Goal: Task Accomplishment & Management: Complete application form

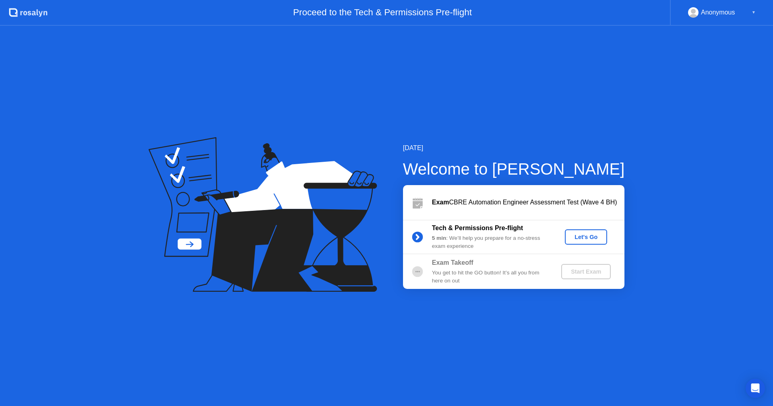
click at [570, 235] on div "Let's Go" at bounding box center [586, 237] width 36 height 6
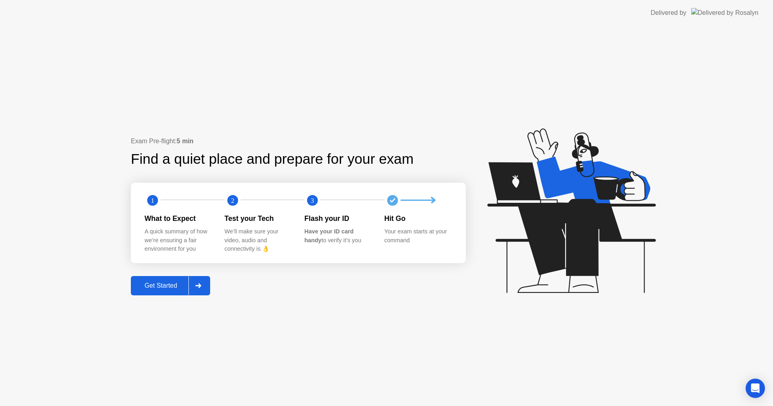
click at [169, 283] on div "Get Started" at bounding box center [160, 285] width 55 height 7
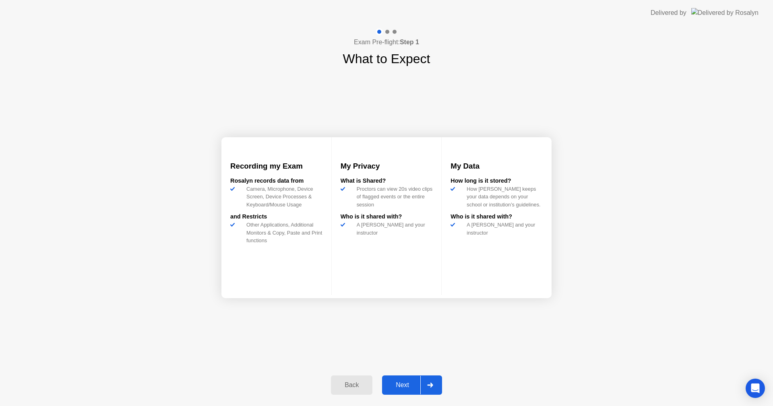
click at [408, 380] on button "Next" at bounding box center [412, 385] width 60 height 19
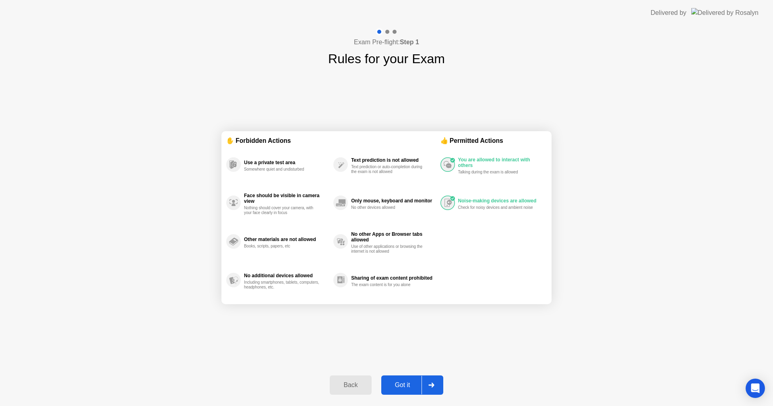
click at [420, 387] on div "Got it" at bounding box center [403, 385] width 38 height 7
select select "**********"
select select "*******"
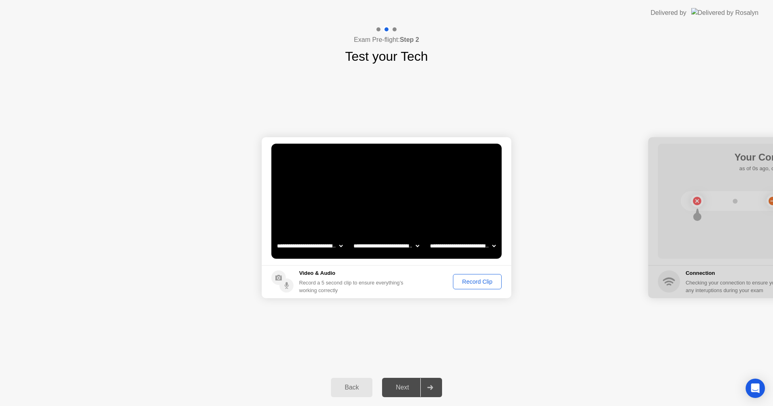
click at [478, 288] on button "Record Clip" at bounding box center [477, 281] width 49 height 15
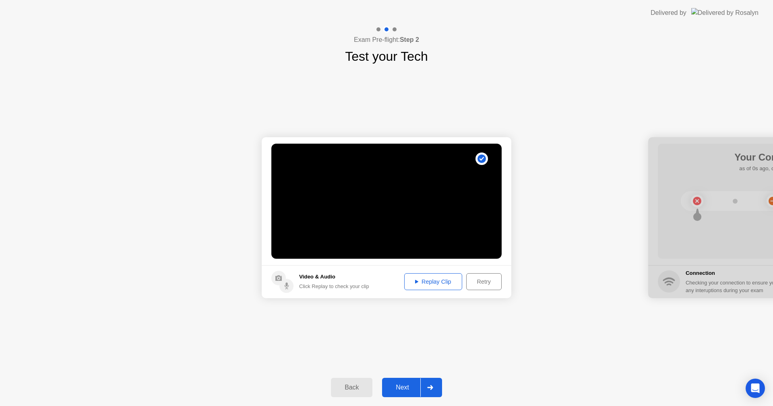
click at [419, 282] on div "Replay Clip" at bounding box center [433, 282] width 52 height 6
click at [335, 391] on div "Back" at bounding box center [351, 387] width 37 height 7
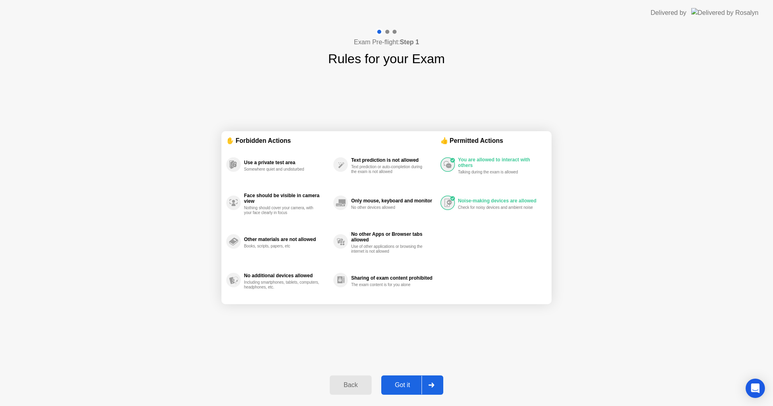
click at [393, 388] on div "Got it" at bounding box center [403, 385] width 38 height 7
select select "**********"
select select "*******"
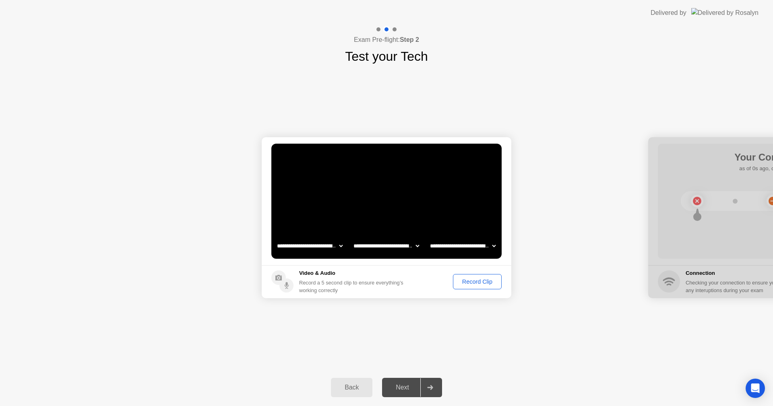
click at [399, 391] on div "Next" at bounding box center [403, 387] width 36 height 7
click at [460, 282] on div "Record Clip" at bounding box center [477, 282] width 43 height 6
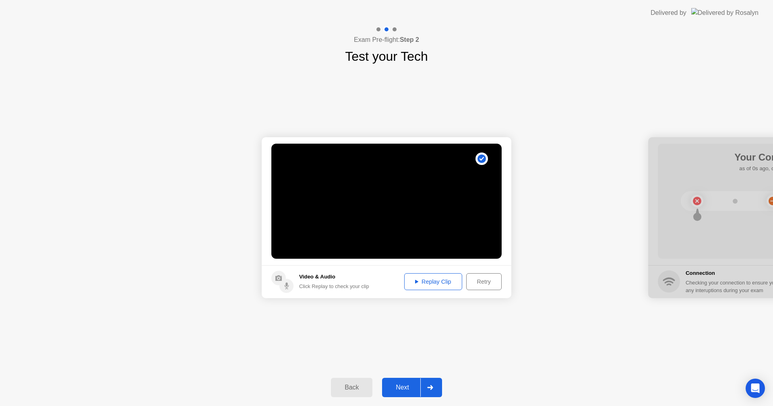
click at [432, 279] on div "Replay Clip" at bounding box center [433, 282] width 52 height 6
click at [479, 282] on div "Retry" at bounding box center [484, 282] width 30 height 6
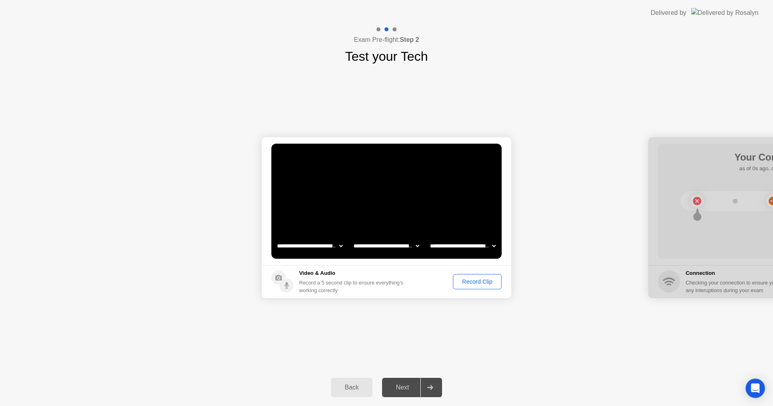
click at [487, 280] on div "Record Clip" at bounding box center [477, 282] width 43 height 6
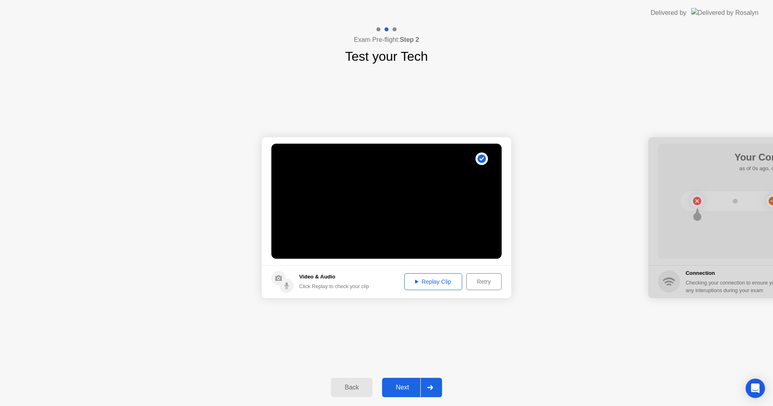
click at [408, 285] on div "Replay Clip" at bounding box center [433, 282] width 52 height 6
click at [407, 389] on div "Next" at bounding box center [403, 387] width 36 height 7
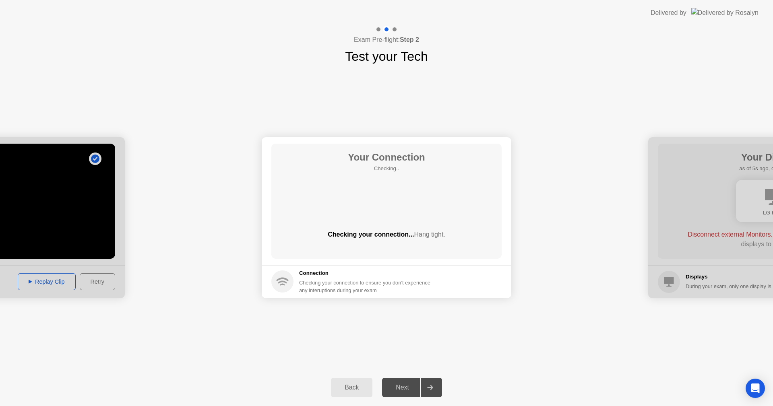
click at [445, 115] on div "**********" at bounding box center [386, 217] width 773 height 303
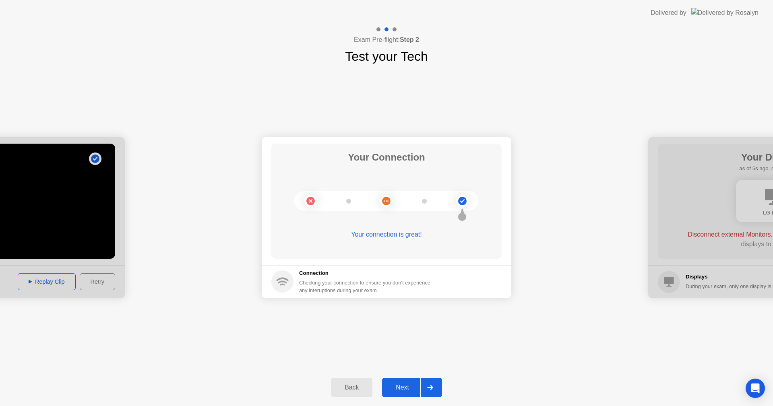
click at [415, 396] on button "Next" at bounding box center [412, 387] width 60 height 19
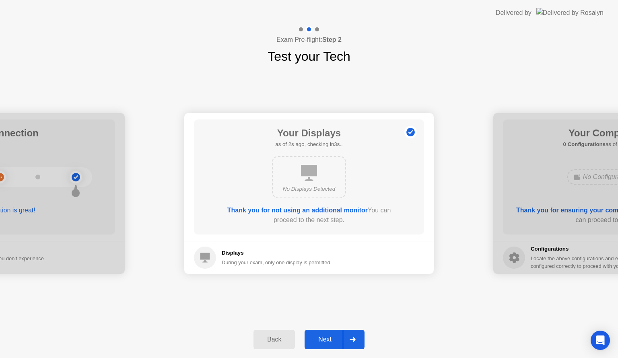
click at [264, 337] on div "Back" at bounding box center [274, 339] width 37 height 7
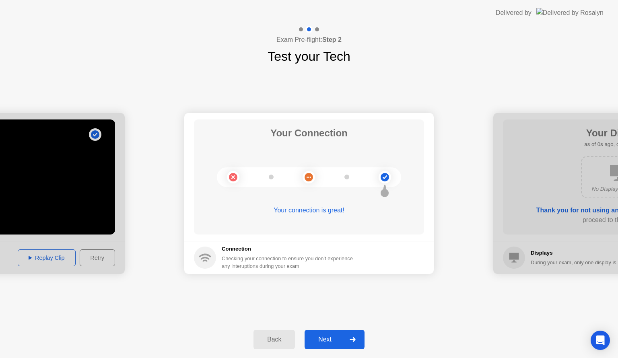
click at [264, 337] on div "Back" at bounding box center [274, 339] width 37 height 7
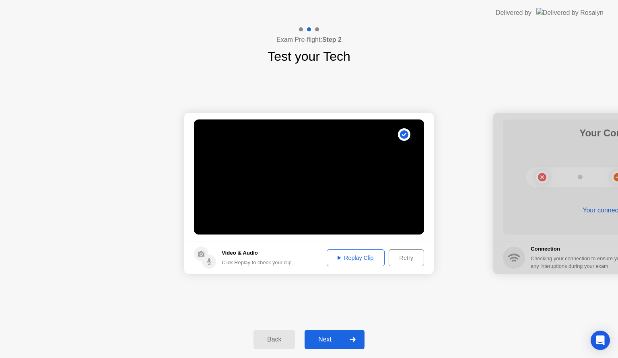
click at [272, 343] on div "Back" at bounding box center [274, 339] width 37 height 7
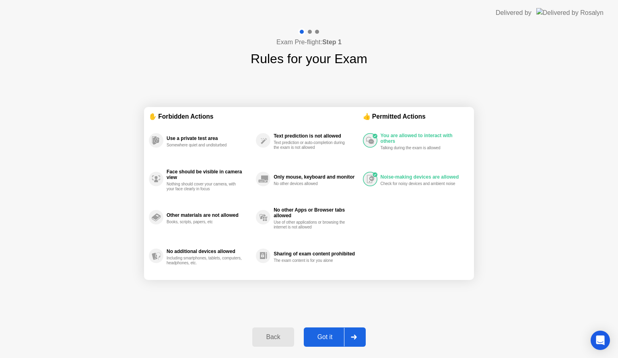
click at [331, 337] on div "Got it" at bounding box center [325, 337] width 38 height 7
select select "**********"
select select "*******"
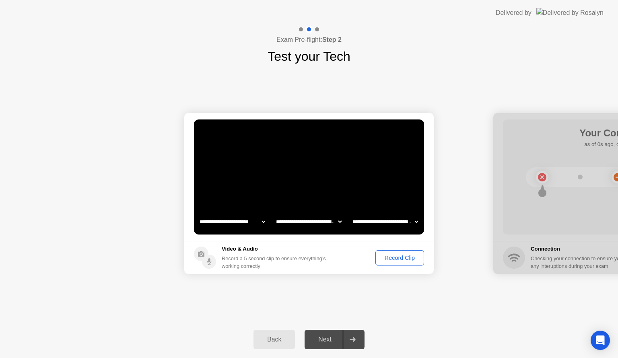
click at [269, 336] on div "Back" at bounding box center [274, 339] width 37 height 7
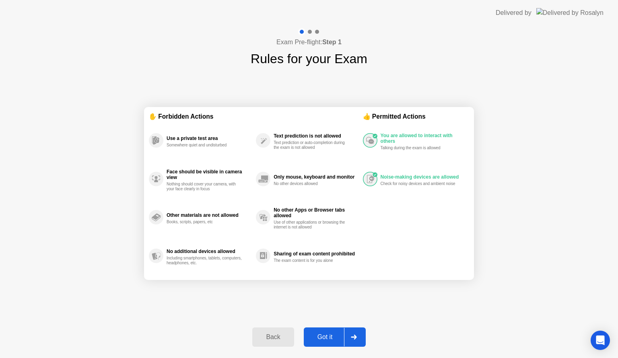
drag, startPoint x: 618, startPoint y: 253, endPoint x: 618, endPoint y: 218, distance: 35.4
click at [615, 229] on div "Exam Pre-flight: Step 1 Rules for your Exam ✋ Forbidden Actions Use a private t…" at bounding box center [309, 192] width 618 height 333
click at [333, 332] on button "Got it" at bounding box center [335, 337] width 62 height 19
select select "**********"
select select "*******"
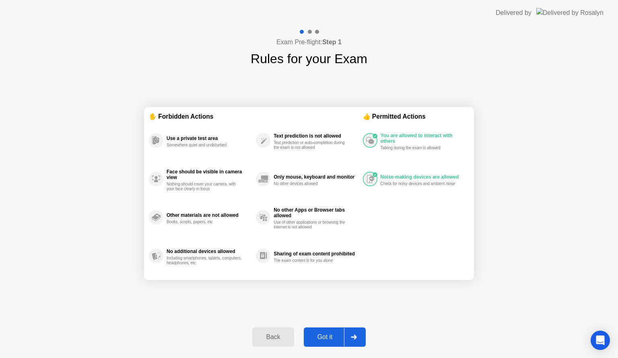
select select "*******"
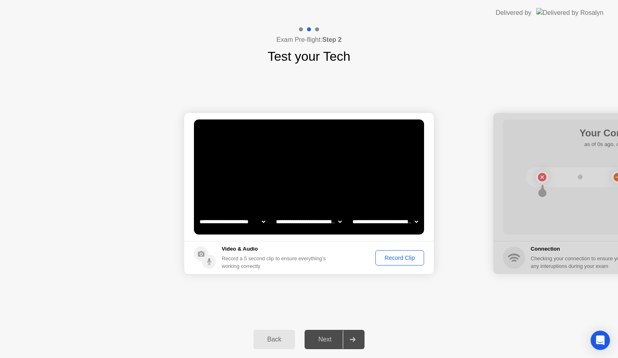
click at [402, 261] on div "Record Clip" at bounding box center [400, 258] width 43 height 6
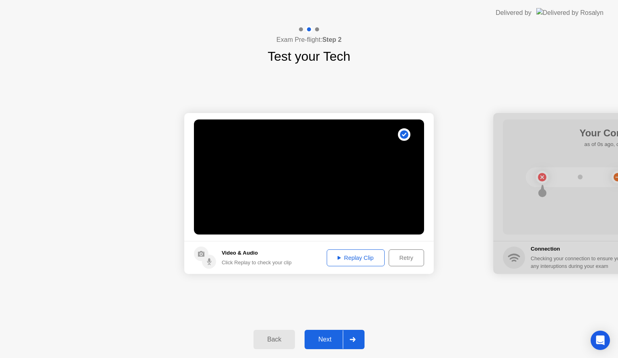
click at [365, 261] on div "Replay Clip" at bounding box center [356, 258] width 52 height 6
click at [320, 330] on button "Next" at bounding box center [335, 339] width 60 height 19
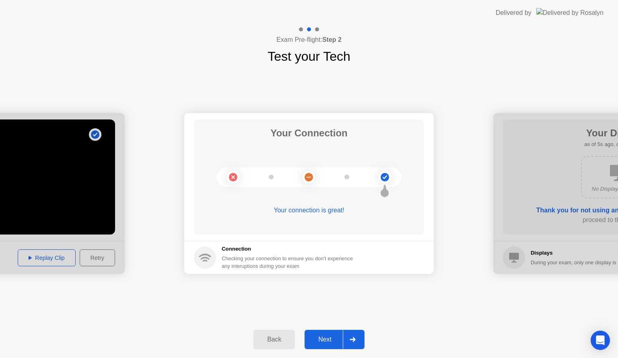
click at [336, 340] on div "Next" at bounding box center [325, 339] width 36 height 7
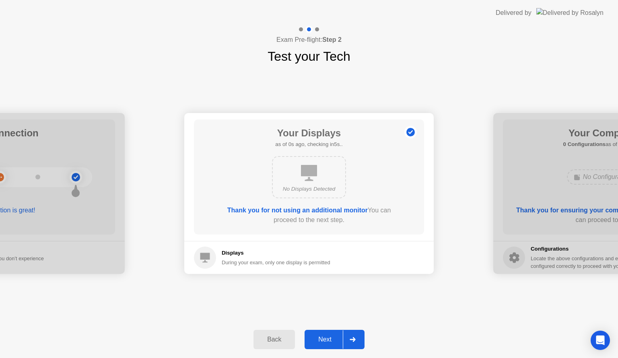
click at [332, 338] on div "Next" at bounding box center [325, 339] width 36 height 7
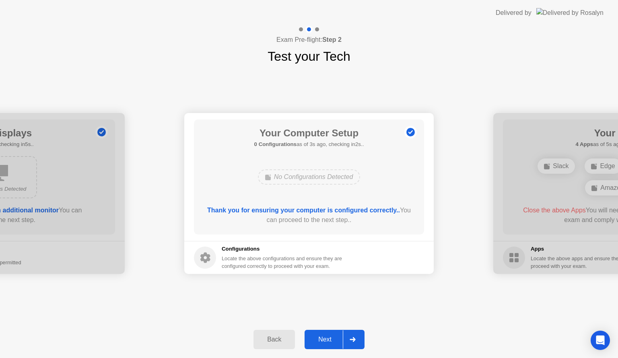
click at [328, 339] on div "Next" at bounding box center [325, 339] width 36 height 7
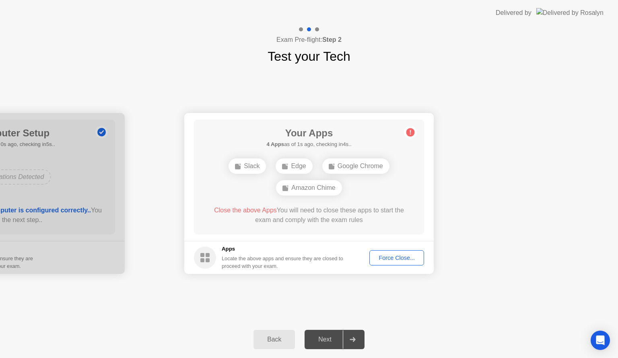
drag, startPoint x: 293, startPoint y: 358, endPoint x: 413, endPoint y: 32, distance: 346.8
click at [412, 33] on div "Exam Pre-flight: Step 2 Test your Tech" at bounding box center [309, 46] width 618 height 40
click at [431, 33] on div "Exam Pre-flight: Step 2 Test your Tech" at bounding box center [309, 46] width 618 height 40
click at [403, 255] on div "Force Close..." at bounding box center [396, 258] width 49 height 6
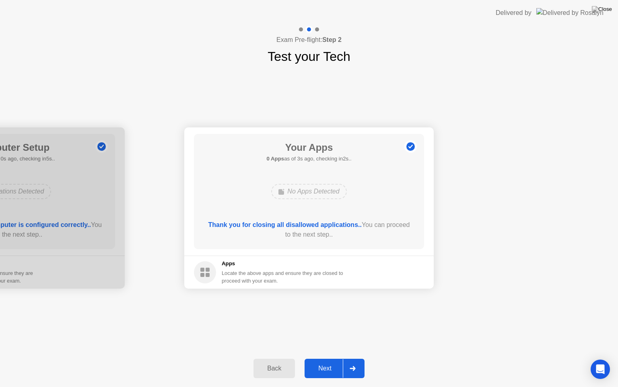
click at [325, 369] on div "Next" at bounding box center [325, 367] width 36 height 7
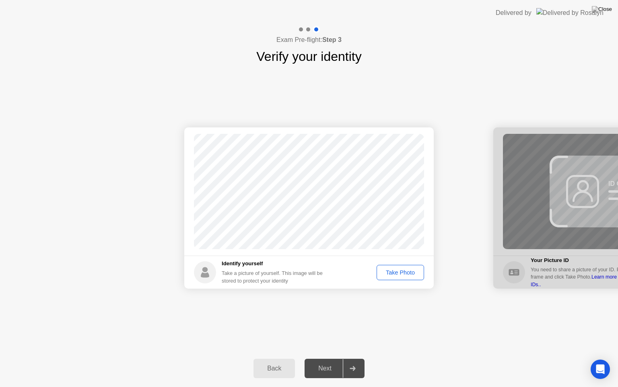
click at [389, 279] on button "Take Photo" at bounding box center [401, 272] width 48 height 15
click at [397, 273] on div "Retake" at bounding box center [405, 272] width 31 height 6
click at [393, 264] on footer "Identify yourself Take a picture of yourself. This image will be stored to prot…" at bounding box center [309, 271] width 250 height 33
click at [387, 275] on div "Take Photo" at bounding box center [401, 272] width 42 height 6
click at [333, 362] on button "Next" at bounding box center [335, 367] width 60 height 19
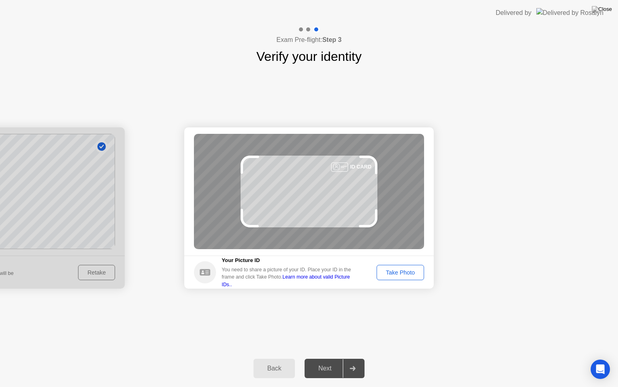
click at [411, 271] on div "Take Photo" at bounding box center [401, 272] width 42 height 6
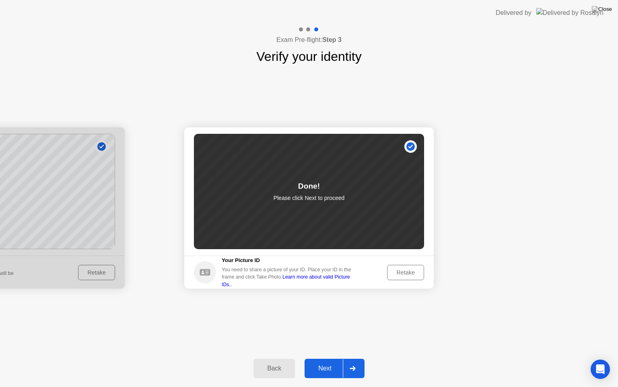
drag, startPoint x: 341, startPoint y: 371, endPoint x: 337, endPoint y: 370, distance: 4.2
click at [337, 370] on div "Next" at bounding box center [325, 367] width 36 height 7
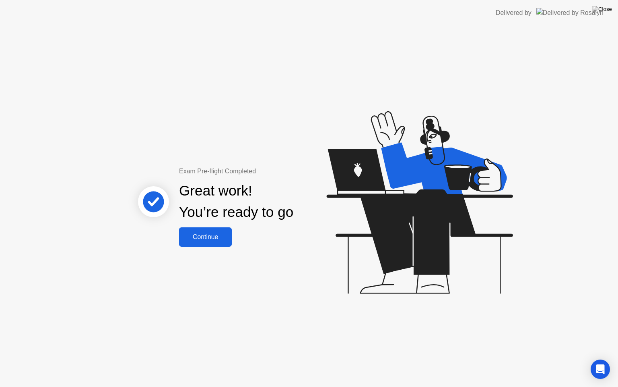
click at [197, 232] on button "Continue" at bounding box center [205, 236] width 53 height 19
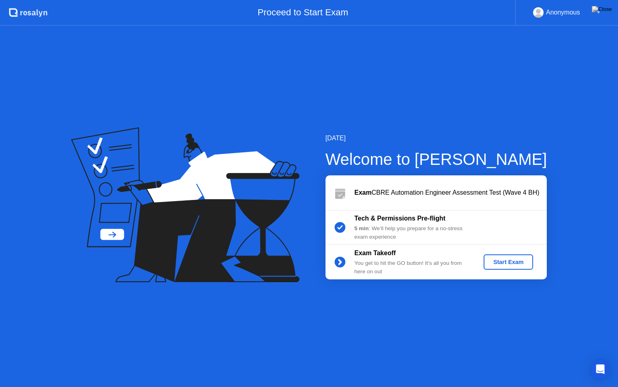
click at [508, 264] on div "Start Exam" at bounding box center [508, 262] width 43 height 6
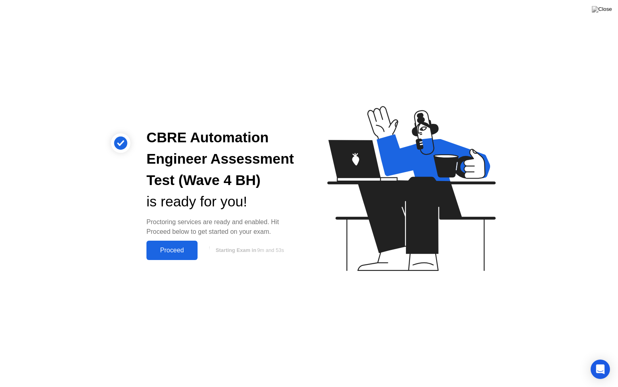
click at [174, 254] on div "Proceed" at bounding box center [172, 249] width 46 height 7
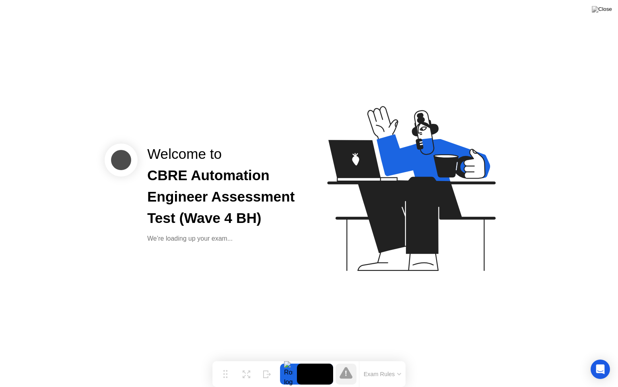
click at [400, 371] on button "Exam Rules" at bounding box center [383, 373] width 43 height 7
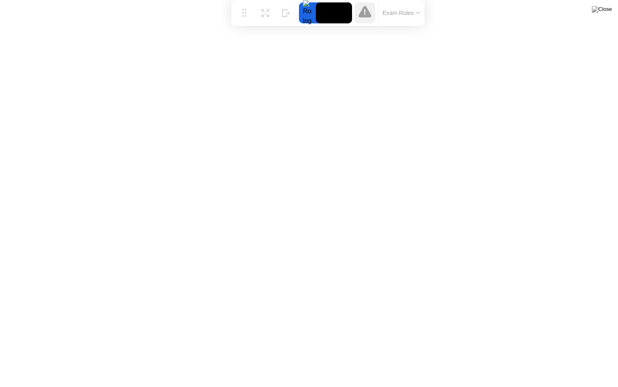
drag, startPoint x: 225, startPoint y: 370, endPoint x: 244, endPoint y: 0, distance: 370.9
click at [244, 0] on div "Move Expand Hide Exam Rules" at bounding box center [328, 13] width 193 height 26
click at [414, 10] on button "Exam Rules" at bounding box center [402, 12] width 43 height 7
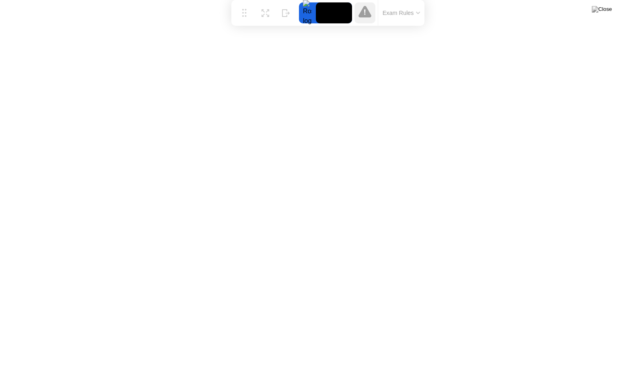
click at [364, 15] on icon at bounding box center [365, 12] width 2 height 6
click at [612, 7] on button at bounding box center [602, 9] width 24 height 10
